Goal: Task Accomplishment & Management: Manage account settings

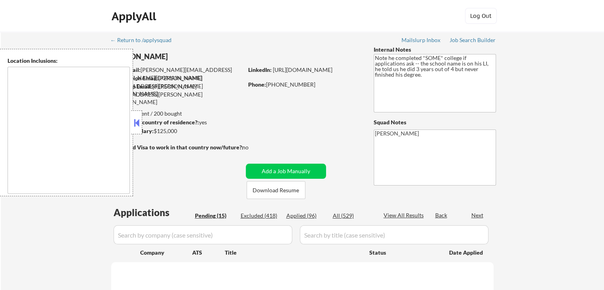
select select ""pending""
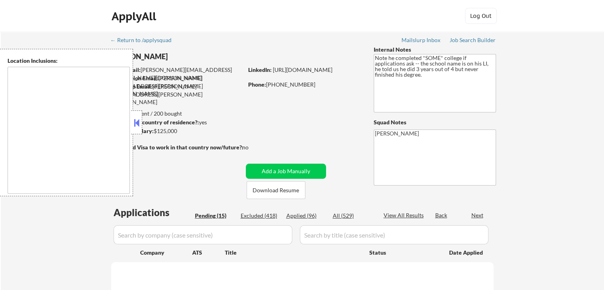
select select ""pending""
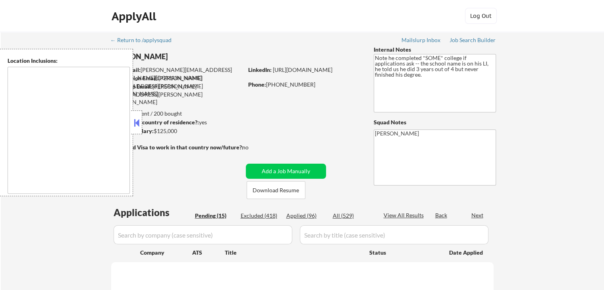
select select ""pending""
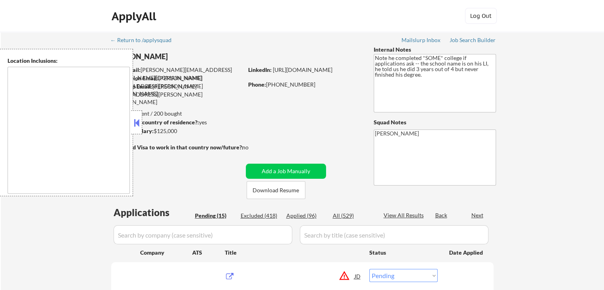
type textarea "remote"
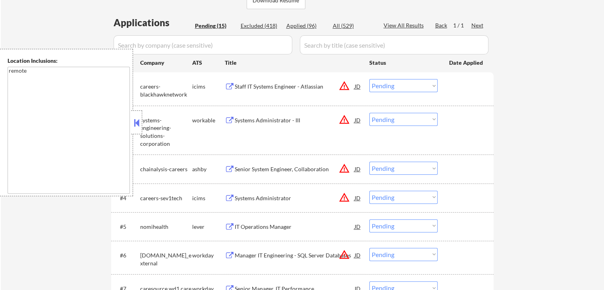
scroll to position [238, 0]
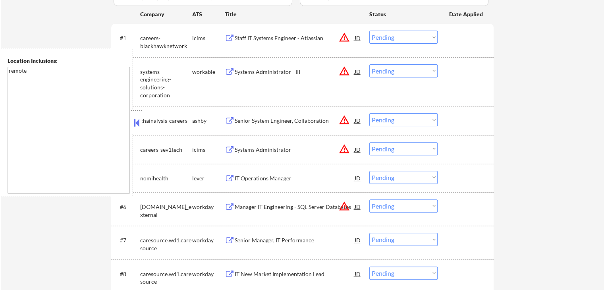
click at [393, 42] on select "Choose an option... Pending Applied Excluded (Questions) Excluded (Expired) Exc…" at bounding box center [404, 37] width 68 height 13
select select ""excluded__location_""
click at [370, 31] on select "Choose an option... Pending Applied Excluded (Questions) Excluded (Expired) Exc…" at bounding box center [404, 37] width 68 height 13
click at [381, 77] on select "Choose an option... Pending Applied Excluded (Questions) Excluded (Expired) Exc…" at bounding box center [404, 70] width 68 height 13
select select ""excluded__location_""
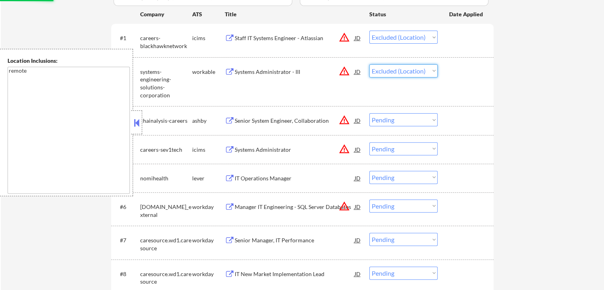
click at [370, 64] on select "Choose an option... Pending Applied Excluded (Questions) Excluded (Expired) Exc…" at bounding box center [404, 70] width 68 height 13
click at [391, 121] on select "Choose an option... Pending Applied Excluded (Questions) Excluded (Expired) Exc…" at bounding box center [404, 119] width 68 height 13
select select ""excluded__location_""
click at [370, 113] on select "Choose an option... Pending Applied Excluded (Questions) Excluded (Expired) Exc…" at bounding box center [404, 119] width 68 height 13
click at [403, 155] on div "#4 careers-sev1tech icims Systems Administrator JD warning_amber Choose an opti…" at bounding box center [301, 149] width 375 height 21
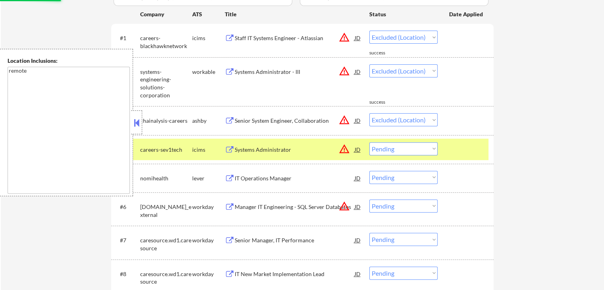
click at [396, 148] on select "Choose an option... Pending Applied Excluded (Questions) Excluded (Expired) Exc…" at bounding box center [404, 148] width 68 height 13
select select ""pending""
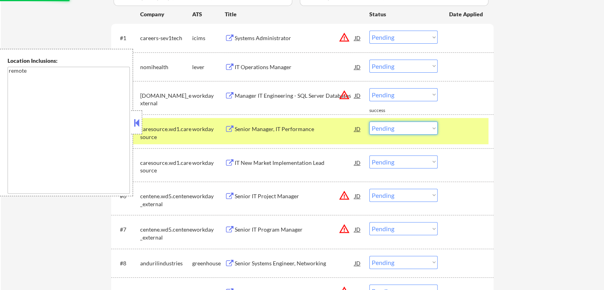
click at [533, 134] on div "← Return to /applysquad Mailslurp Inbox Job Search Builder [PERSON_NAME] User E…" at bounding box center [303, 115] width 604 height 644
click at [394, 35] on select "Choose an option... Pending Applied Excluded (Questions) Excluded (Expired) Exc…" at bounding box center [404, 37] width 68 height 13
select select ""excluded__location_""
click at [370, 31] on select "Choose an option... Pending Applied Excluded (Questions) Excluded (Expired) Exc…" at bounding box center [404, 37] width 68 height 13
drag, startPoint x: 391, startPoint y: 94, endPoint x: 391, endPoint y: 101, distance: 6.4
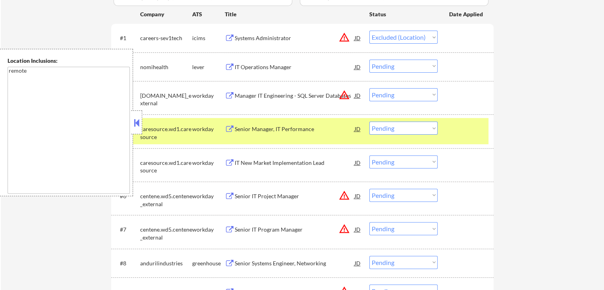
click at [391, 95] on select "Choose an option... Pending Applied Excluded (Questions) Excluded (Expired) Exc…" at bounding box center [404, 94] width 68 height 13
select select ""excluded__location_""
click at [370, 88] on select "Choose an option... Pending Applied Excluded (Questions) Excluded (Expired) Exc…" at bounding box center [404, 94] width 68 height 13
click at [528, 148] on div "← Return to /applysquad Mailslurp Inbox Job Search Builder [PERSON_NAME] User E…" at bounding box center [303, 115] width 604 height 644
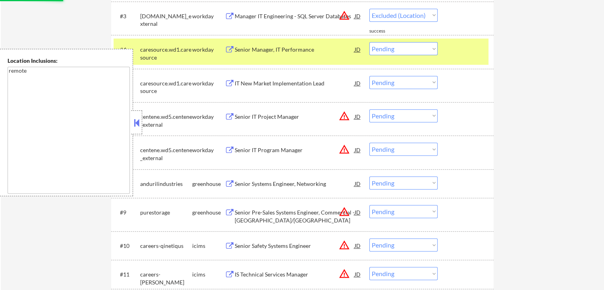
select select ""pending""
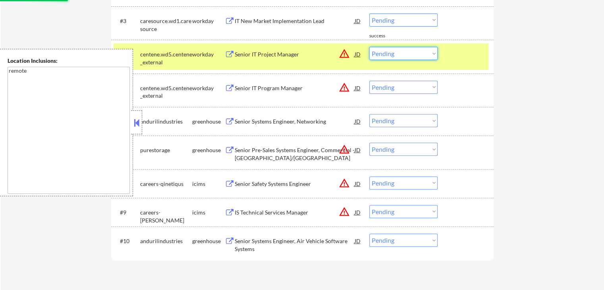
click at [401, 54] on select "Choose an option... Pending Applied Excluded (Questions) Excluded (Expired) Exc…" at bounding box center [404, 53] width 68 height 13
select select ""excluded__location_""
click at [370, 47] on select "Choose an option... Pending Applied Excluded (Questions) Excluded (Expired) Exc…" at bounding box center [404, 53] width 68 height 13
click at [406, 89] on select "Choose an option... Pending Applied Excluded (Questions) Excluded (Expired) Exc…" at bounding box center [404, 87] width 68 height 13
select select ""excluded__location_""
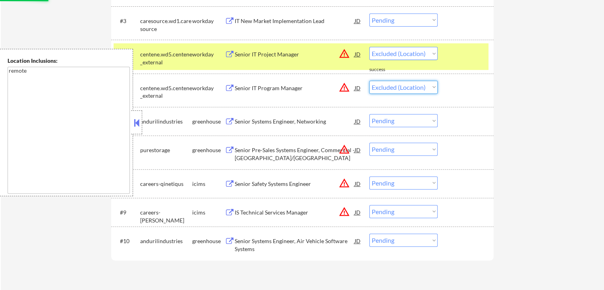
click at [370, 81] on select "Choose an option... Pending Applied Excluded (Questions) Excluded (Expired) Exc…" at bounding box center [404, 87] width 68 height 13
click at [554, 131] on div "← Return to /applysquad Mailslurp Inbox Job Search Builder [PERSON_NAME] User E…" at bounding box center [303, 4] width 604 height 581
select select ""pending""
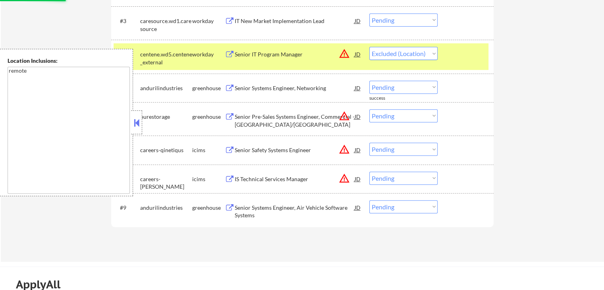
select select ""pending""
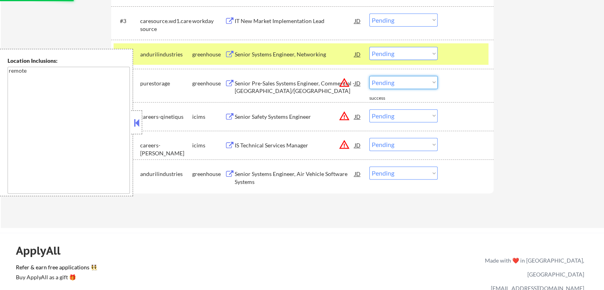
drag, startPoint x: 394, startPoint y: 79, endPoint x: 393, endPoint y: 86, distance: 7.2
click at [394, 79] on select "Choose an option... Pending Applied Excluded (Questions) Excluded (Expired) Exc…" at bounding box center [404, 82] width 68 height 13
click at [370, 76] on select "Choose an option... Pending Applied Excluded (Questions) Excluded (Expired) Exc…" at bounding box center [404, 82] width 68 height 13
click at [385, 118] on select "Choose an option... Pending Applied Excluded (Questions) Excluded (Expired) Exc…" at bounding box center [404, 115] width 68 height 13
select select ""pending""
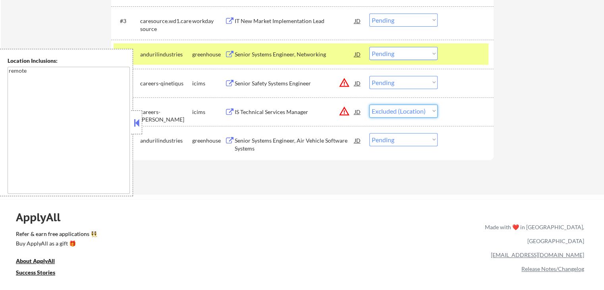
click at [370, 105] on select "Choose an option... Pending Applied Excluded (Questions) Excluded (Expired) Exc…" at bounding box center [404, 111] width 68 height 13
drag, startPoint x: 406, startPoint y: 82, endPoint x: 405, endPoint y: 87, distance: 5.0
click at [406, 82] on select "Choose an option... Pending Applied Excluded (Questions) Excluded (Expired) Exc…" at bounding box center [404, 82] width 68 height 13
select select ""pending""
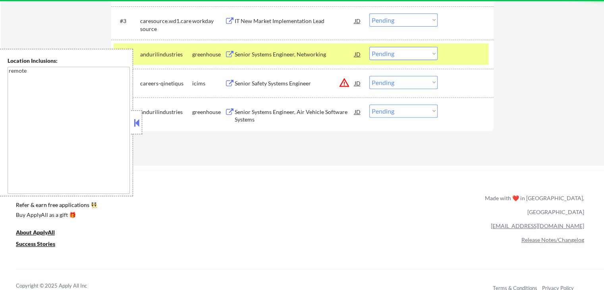
drag, startPoint x: 399, startPoint y: 81, endPoint x: 399, endPoint y: 87, distance: 5.2
click at [399, 81] on select "Choose an option... Pending Applied Excluded (Questions) Excluded (Expired) Exc…" at bounding box center [404, 82] width 68 height 13
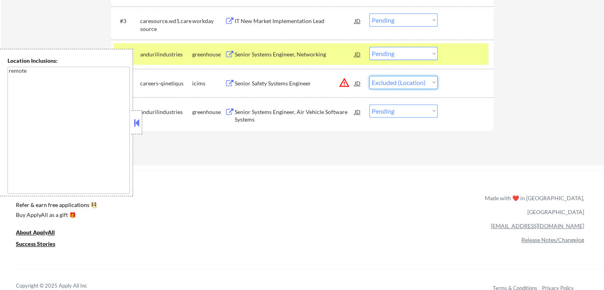
click at [370, 76] on select "Choose an option... Pending Applied Excluded (Questions) Excluded (Expired) Exc…" at bounding box center [404, 82] width 68 height 13
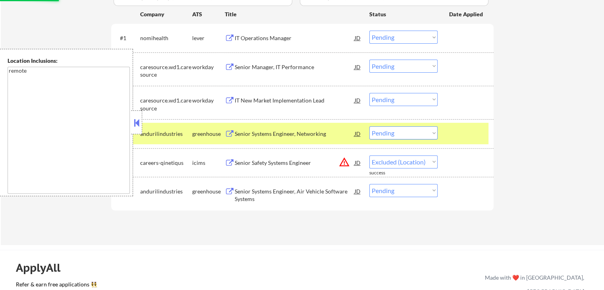
select select ""pending""
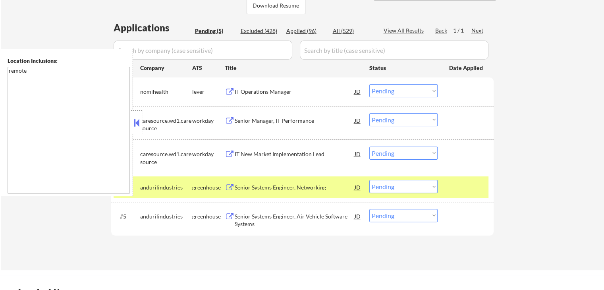
scroll to position [199, 0]
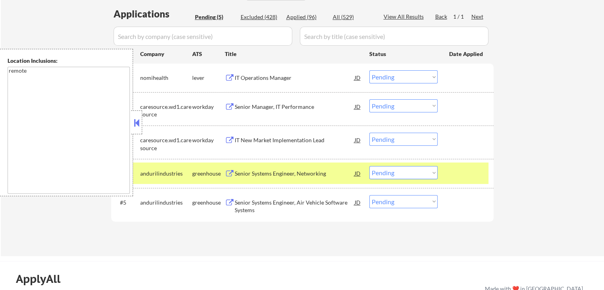
click at [284, 75] on div "IT Operations Manager" at bounding box center [295, 78] width 120 height 8
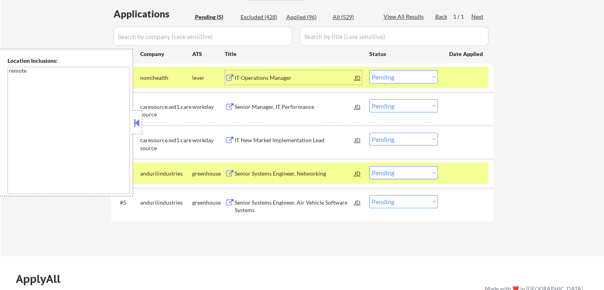
click at [291, 105] on div "Senior Manager, IT Performance" at bounding box center [295, 107] width 120 height 8
